Goal: Task Accomplishment & Management: Complete application form

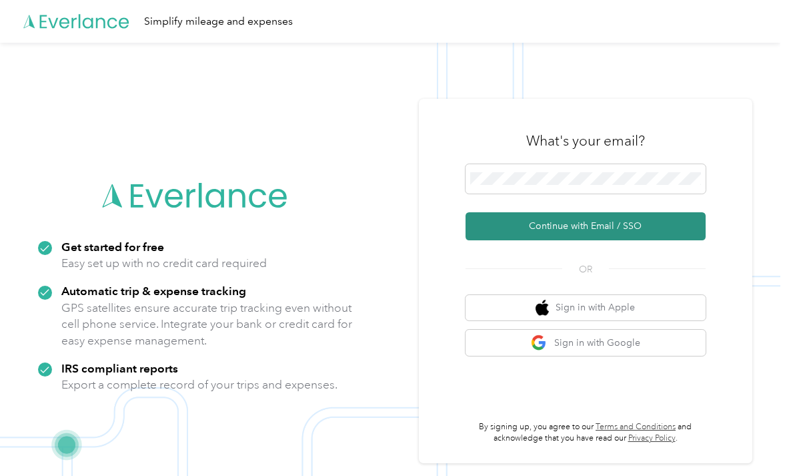
click at [658, 240] on button "Continue with Email / SSO" at bounding box center [586, 226] width 240 height 28
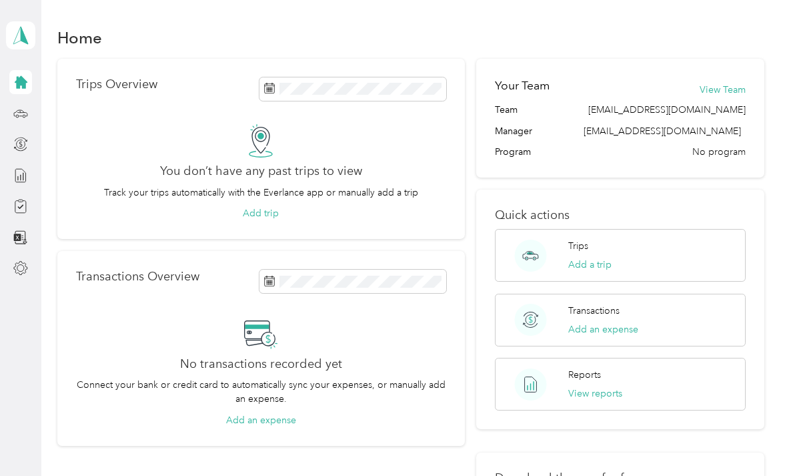
click at [23, 84] on icon at bounding box center [21, 82] width 13 height 13
click at [20, 35] on icon at bounding box center [21, 35] width 20 height 19
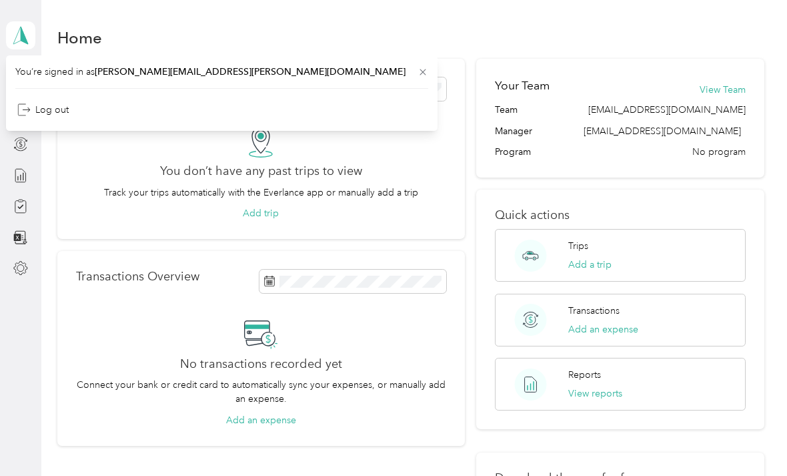
click at [87, 163] on div "You don’t have any past trips to view Track your trips automatically with the E…" at bounding box center [261, 172] width 370 height 97
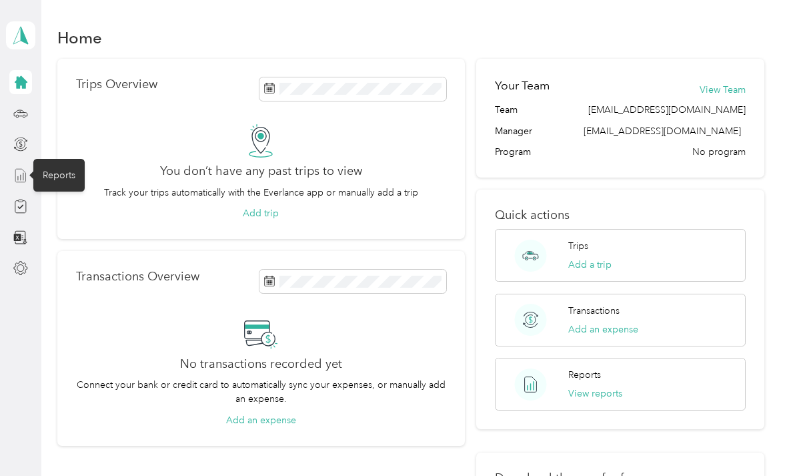
click at [21, 177] on icon at bounding box center [20, 175] width 15 height 15
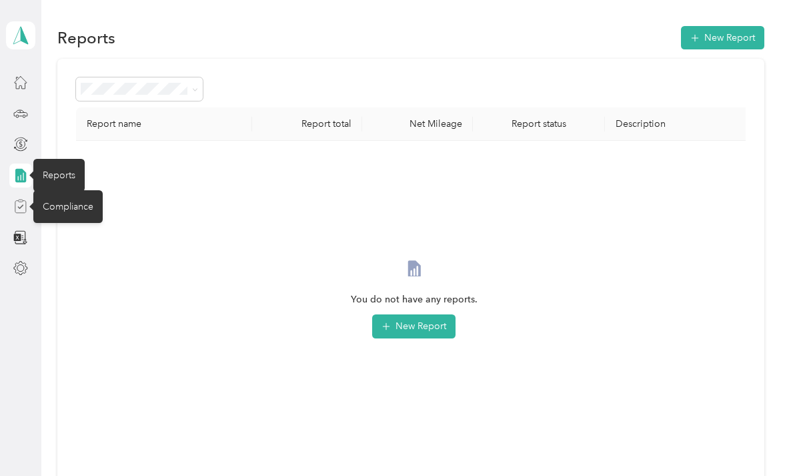
click at [17, 202] on icon at bounding box center [20, 206] width 15 height 15
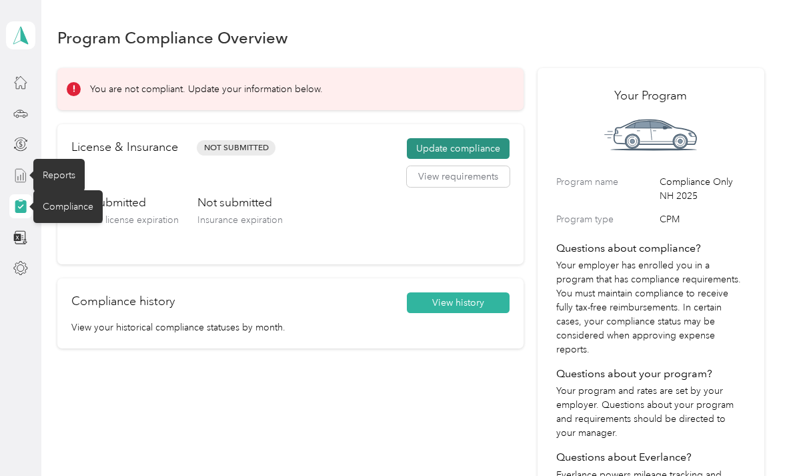
click at [481, 147] on button "Update compliance" at bounding box center [458, 148] width 103 height 21
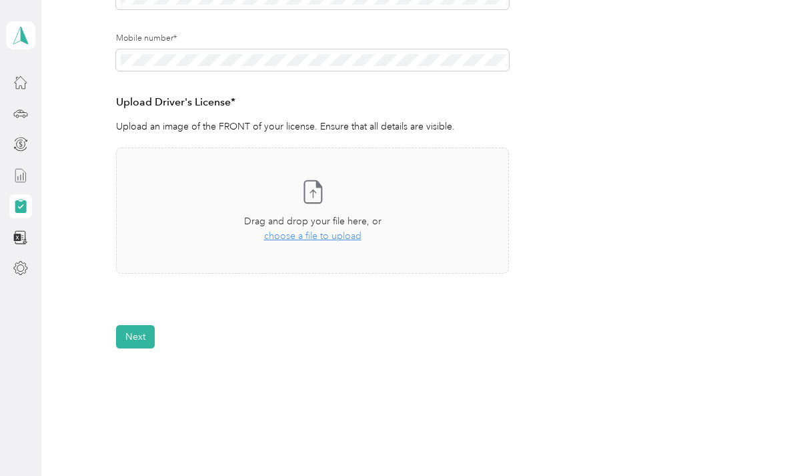
scroll to position [290, 0]
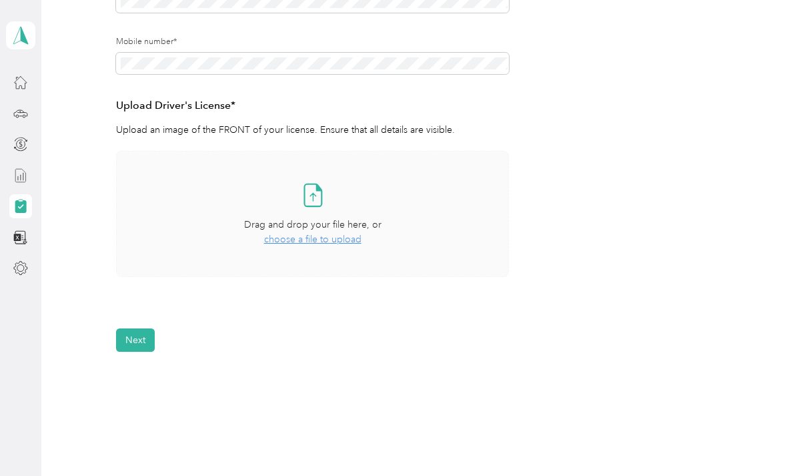
click at [347, 238] on span "choose a file to upload" at bounding box center [312, 239] width 97 height 11
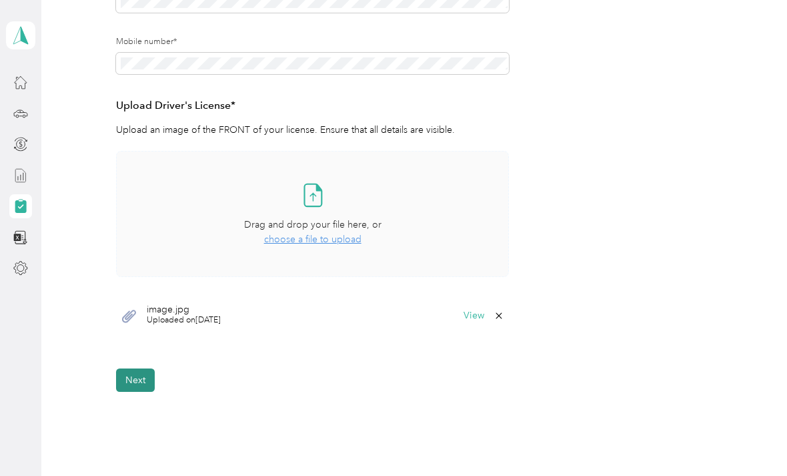
click at [151, 376] on button "Next" at bounding box center [135, 379] width 39 height 23
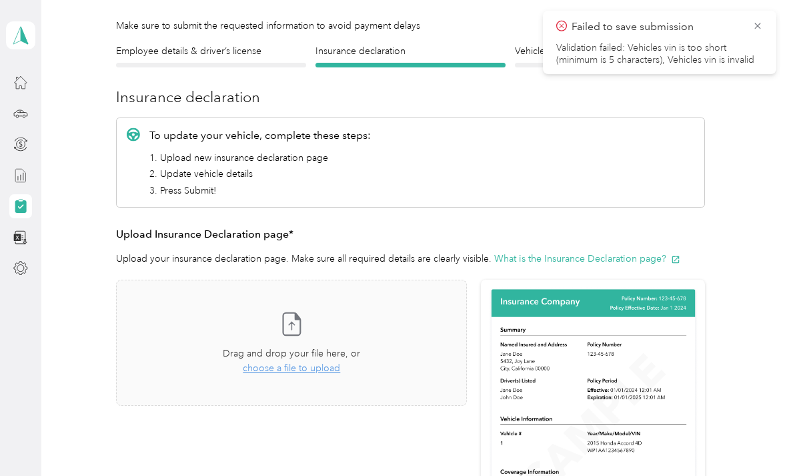
scroll to position [90, 0]
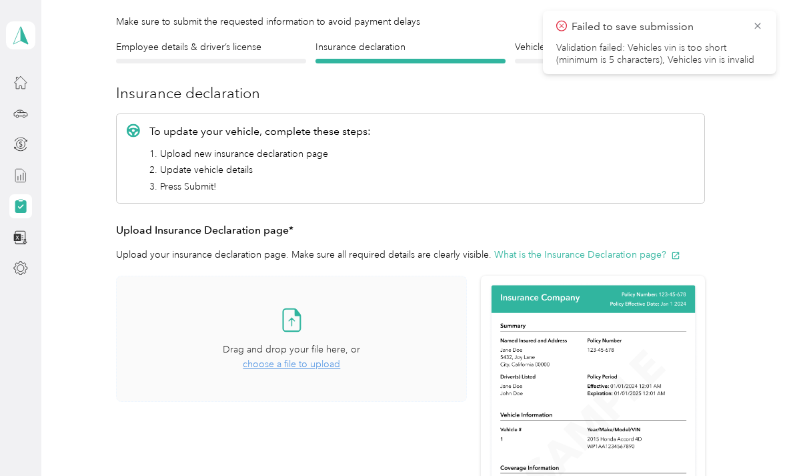
click at [305, 319] on icon at bounding box center [291, 319] width 27 height 27
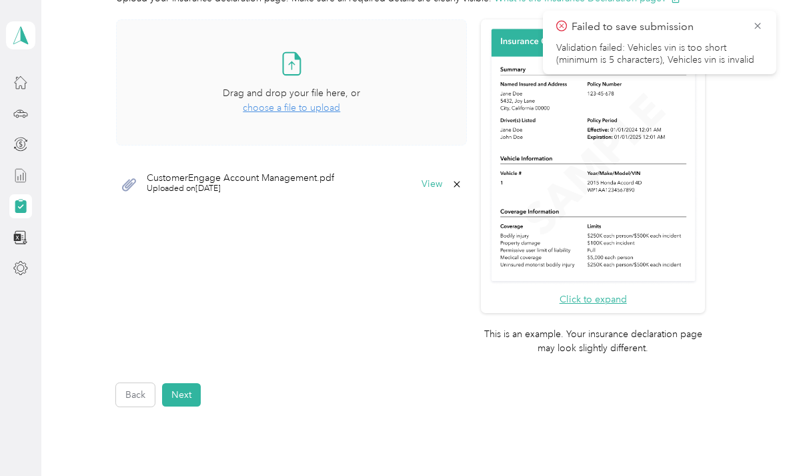
scroll to position [340, 0]
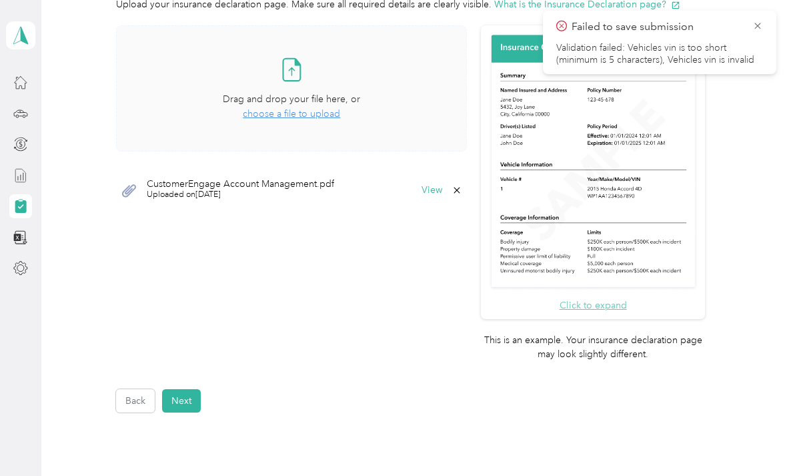
click at [627, 298] on button "Click to expand" at bounding box center [593, 305] width 67 height 14
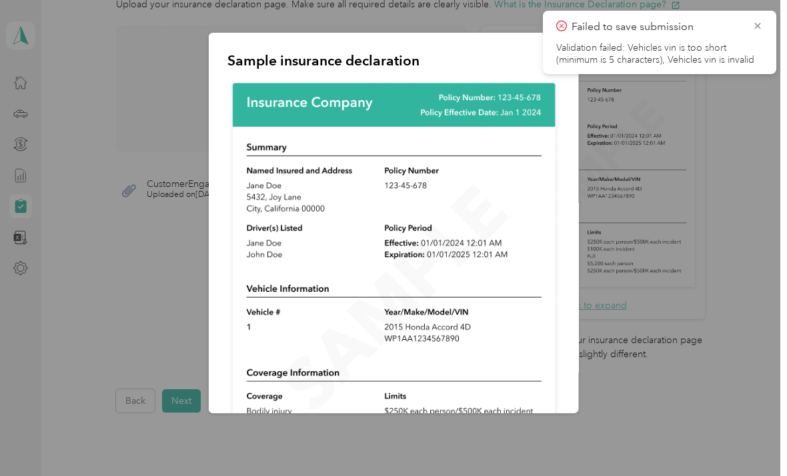
scroll to position [0, 0]
click at [755, 24] on icon at bounding box center [758, 26] width 11 height 12
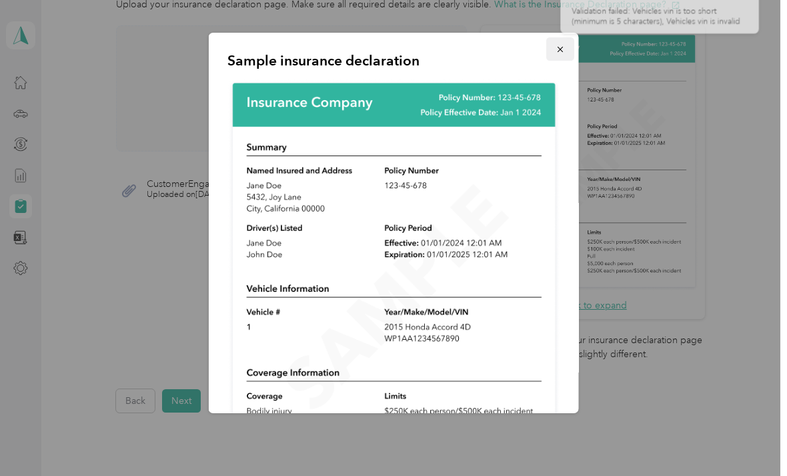
click at [560, 48] on icon "button" at bounding box center [560, 49] width 9 height 9
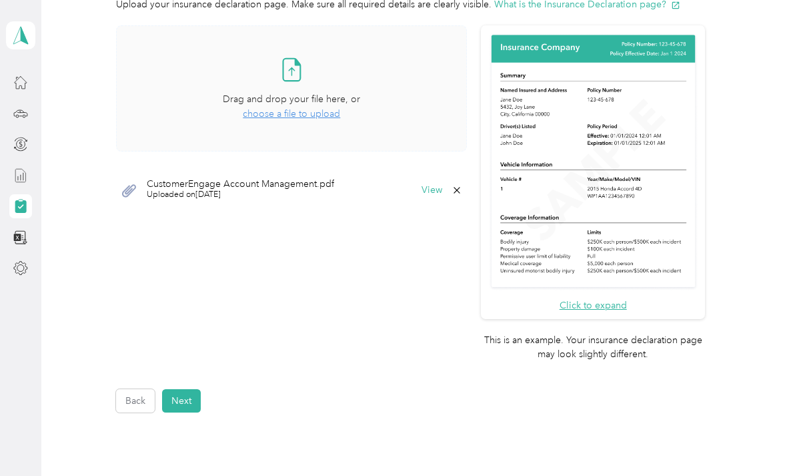
click at [460, 191] on icon at bounding box center [457, 190] width 6 height 6
click at [450, 197] on button "Yes" at bounding box center [444, 197] width 26 height 21
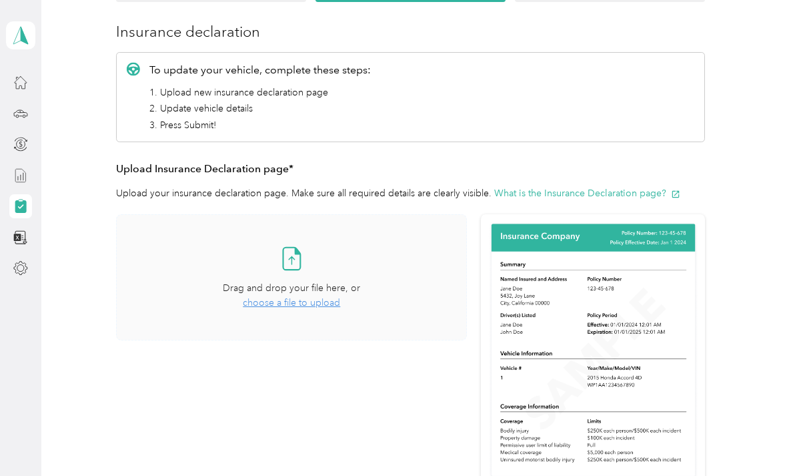
click at [733, 258] on div "Employee details & driver’s license License Insurance declaration Insurance Veh…" at bounding box center [410, 290] width 707 height 623
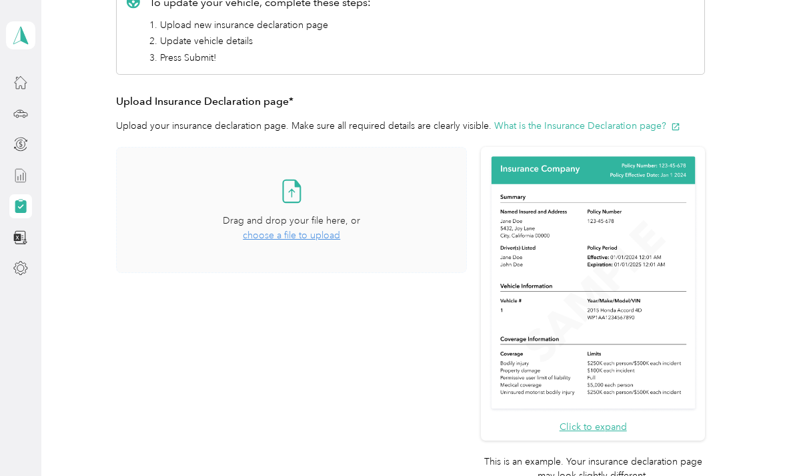
scroll to position [223, 0]
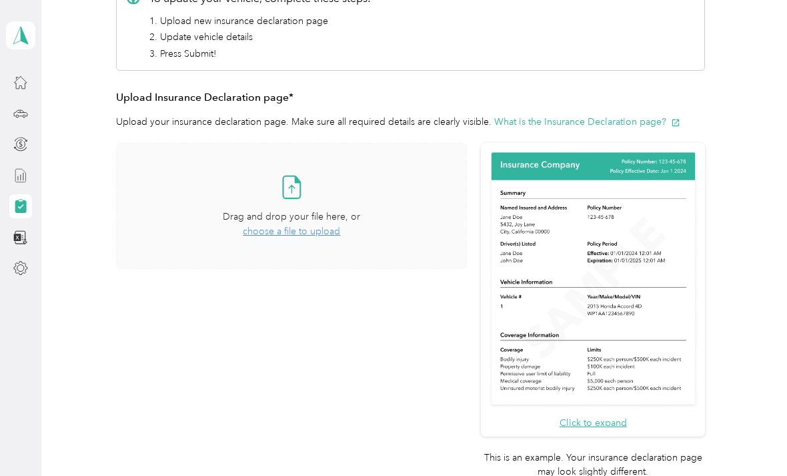
click at [330, 230] on span "choose a file to upload" at bounding box center [291, 231] width 97 height 11
click at [442, 306] on button "View" at bounding box center [432, 307] width 21 height 9
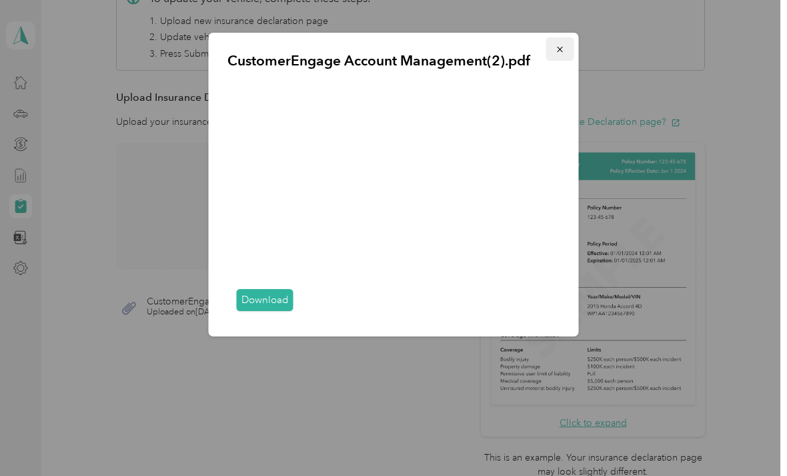
click at [566, 57] on button "button" at bounding box center [560, 48] width 28 height 23
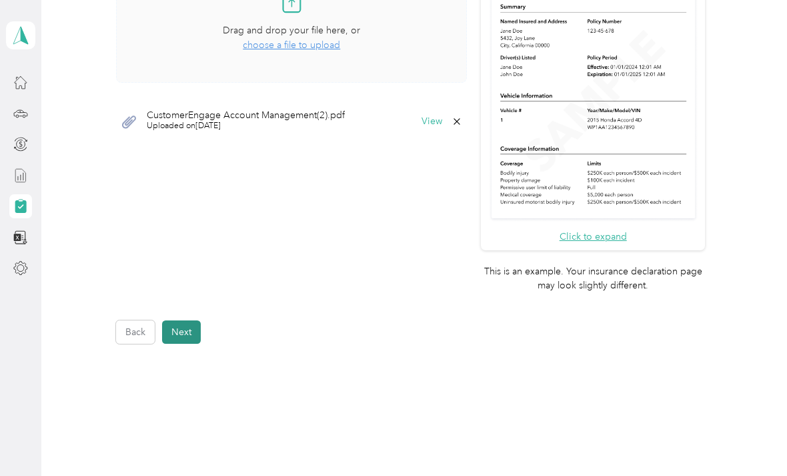
click at [197, 320] on button "Next" at bounding box center [181, 331] width 39 height 23
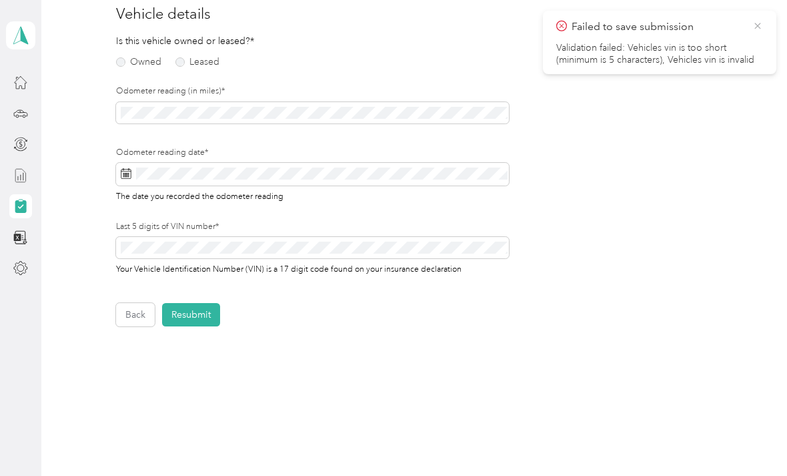
click at [761, 22] on icon at bounding box center [758, 26] width 11 height 12
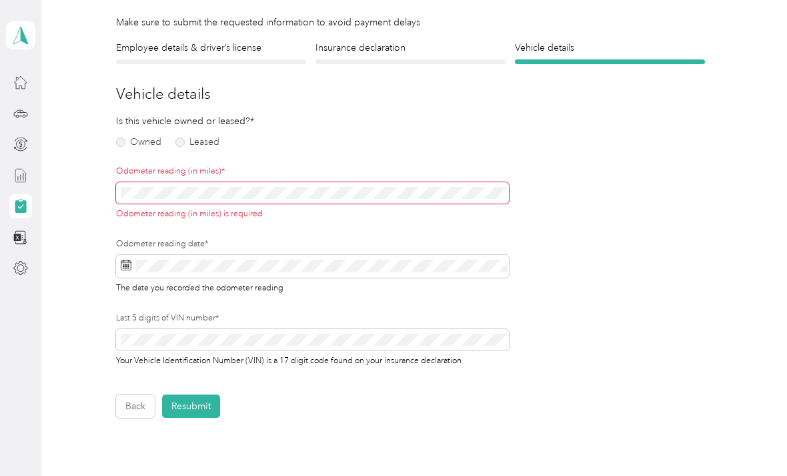
scroll to position [91, 0]
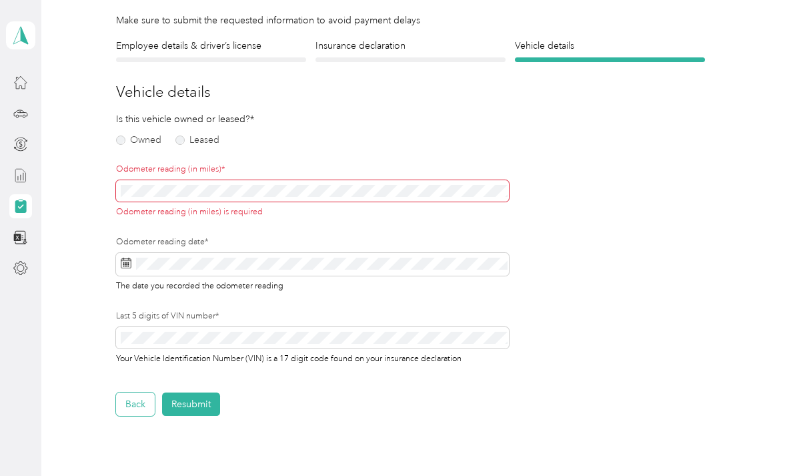
click at [143, 396] on button "Back" at bounding box center [135, 403] width 39 height 23
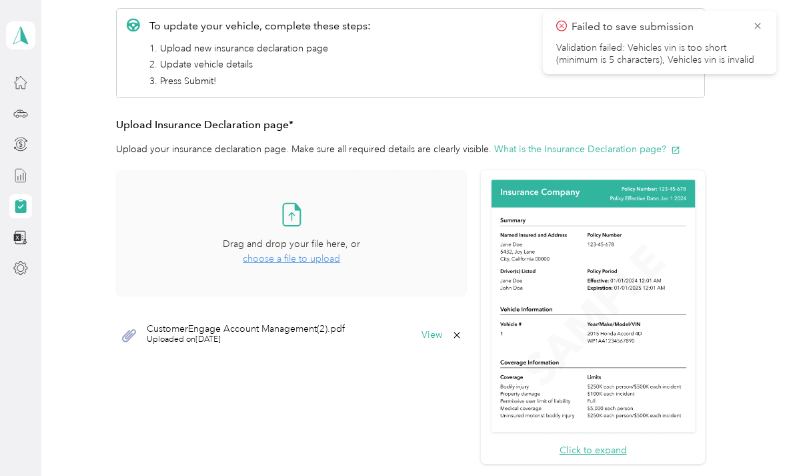
scroll to position [195, 0]
click at [442, 332] on button "View" at bounding box center [432, 334] width 21 height 9
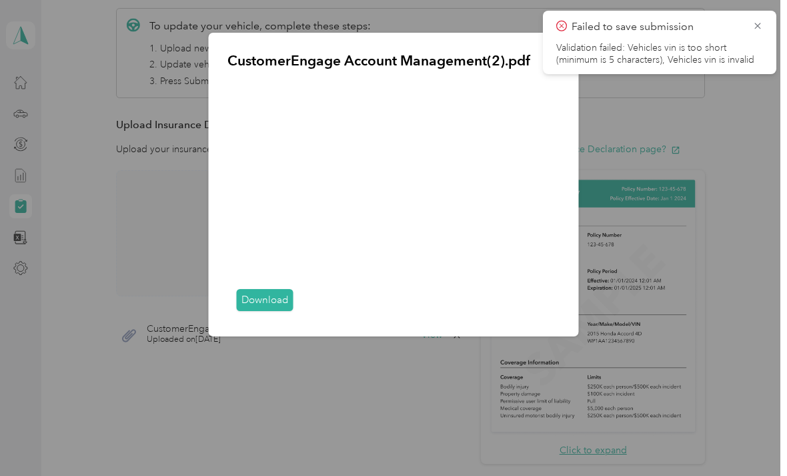
click at [285, 311] on link "Download" at bounding box center [265, 300] width 57 height 22
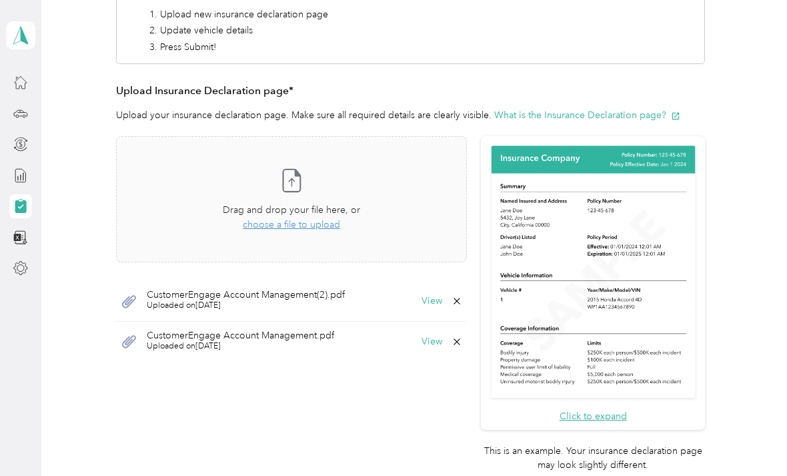
scroll to position [234, 0]
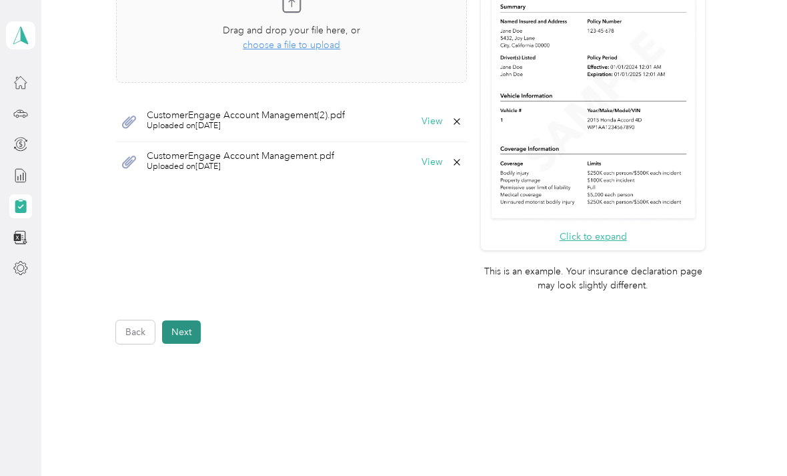
click at [196, 320] on button "Next" at bounding box center [181, 331] width 39 height 23
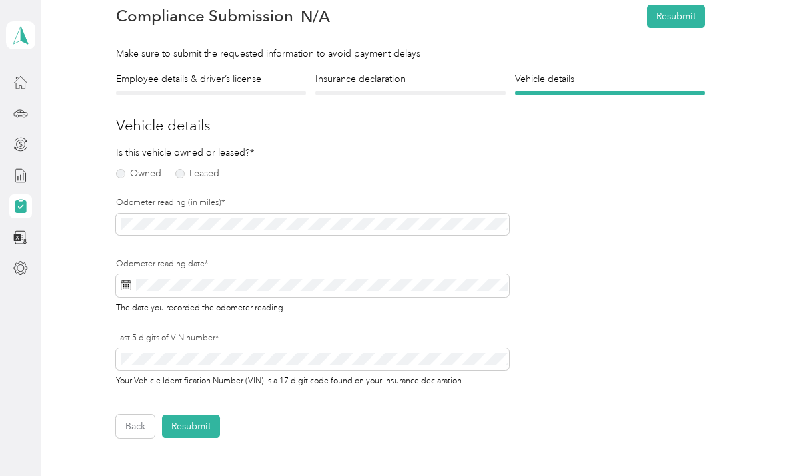
scroll to position [59, 0]
click at [134, 177] on label "Owned" at bounding box center [138, 172] width 45 height 9
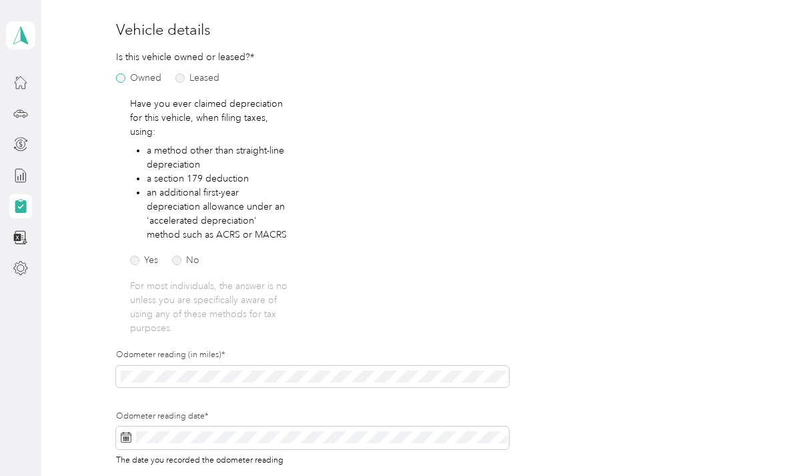
scroll to position [169, 0]
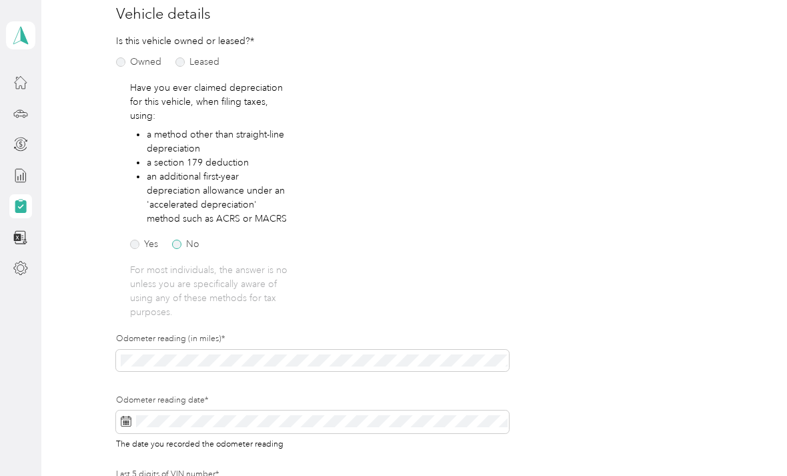
click at [175, 248] on label "No" at bounding box center [185, 244] width 27 height 9
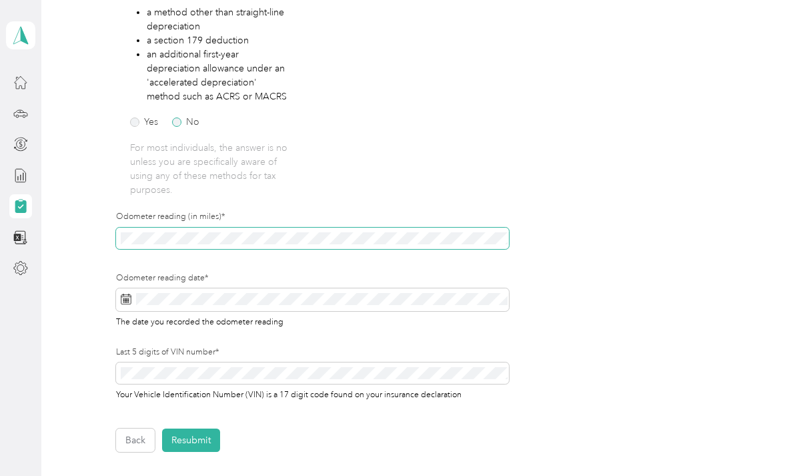
scroll to position [291, 0]
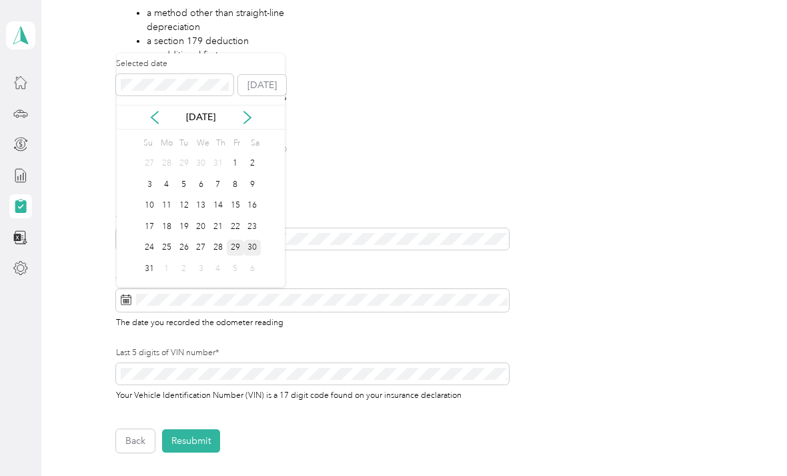
click at [252, 253] on div "30" at bounding box center [252, 248] width 17 height 17
click at [243, 249] on div "29" at bounding box center [235, 248] width 17 height 17
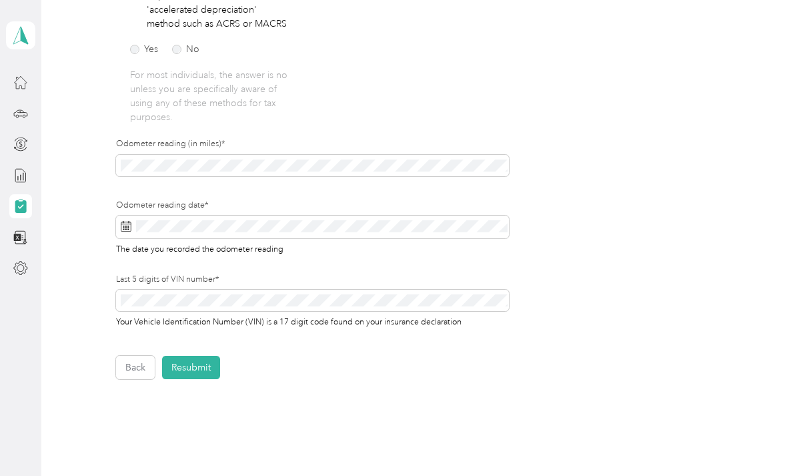
scroll to position [365, 0]
click at [199, 321] on span "Your Vehicle Identification Number (VIN) is a 17 digit code found on your insur…" at bounding box center [289, 320] width 346 height 13
click at [234, 314] on span "Your Vehicle Identification Number (VIN) is a 17 digit code found on your insur…" at bounding box center [289, 320] width 346 height 13
click at [206, 289] on span at bounding box center [312, 299] width 393 height 21
click at [218, 364] on button "Resubmit" at bounding box center [191, 366] width 58 height 23
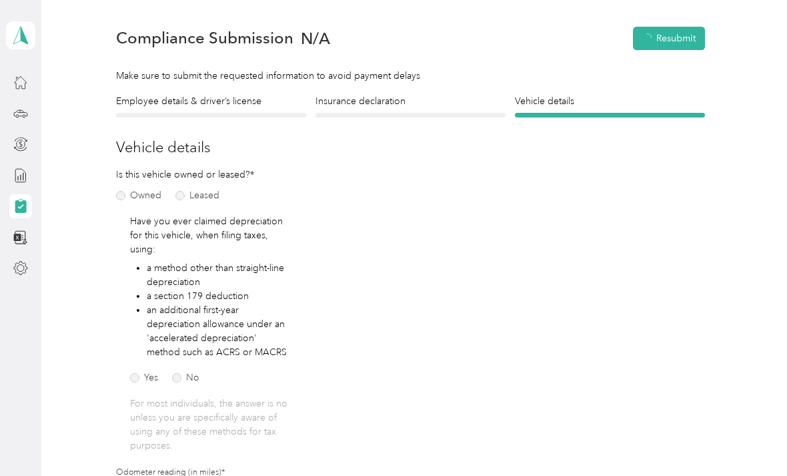
scroll to position [16, 0]
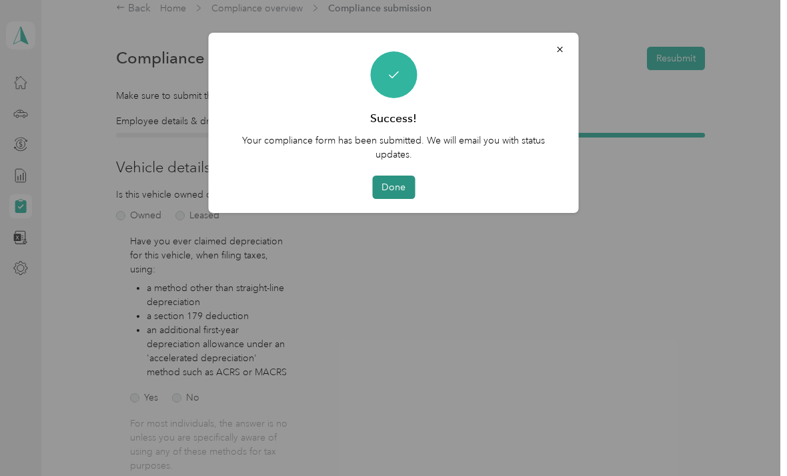
click at [408, 198] on button "Done" at bounding box center [393, 186] width 43 height 23
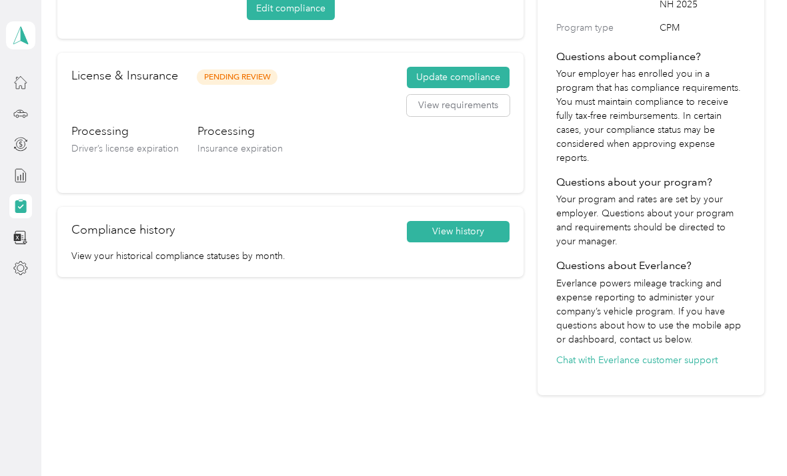
scroll to position [190, 0]
